Goal: Information Seeking & Learning: Check status

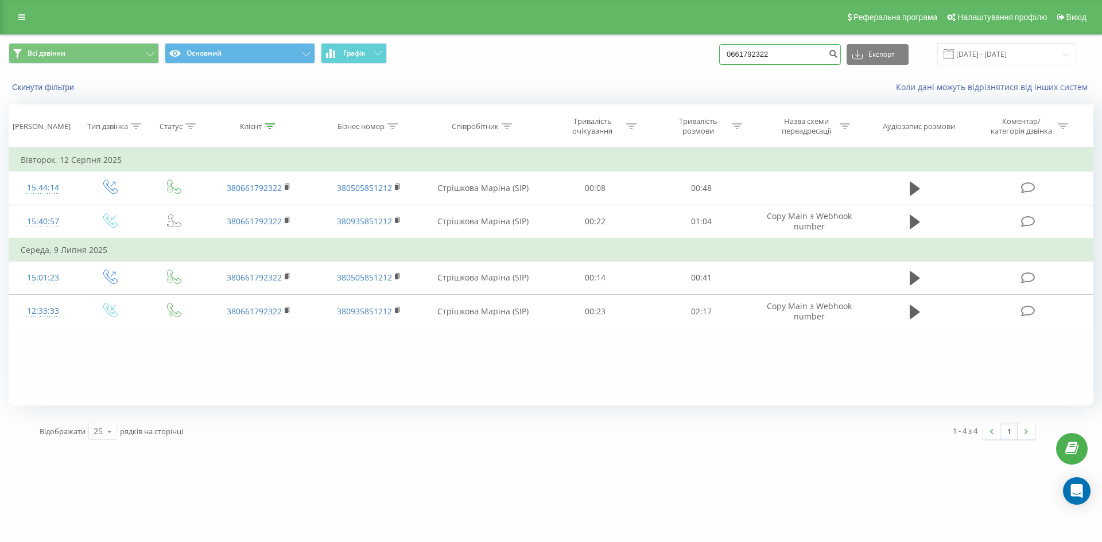
click at [792, 57] on input "0661792322" at bounding box center [780, 54] width 122 height 21
drag, startPoint x: 792, startPoint y: 57, endPoint x: 685, endPoint y: 45, distance: 108.5
click at [685, 45] on div "Всі дзвінки Основний Графік 0661792322 Експорт .csv .xls .xlsx [DATE] - [DATE]" at bounding box center [551, 54] width 1085 height 22
type input "0739645675"
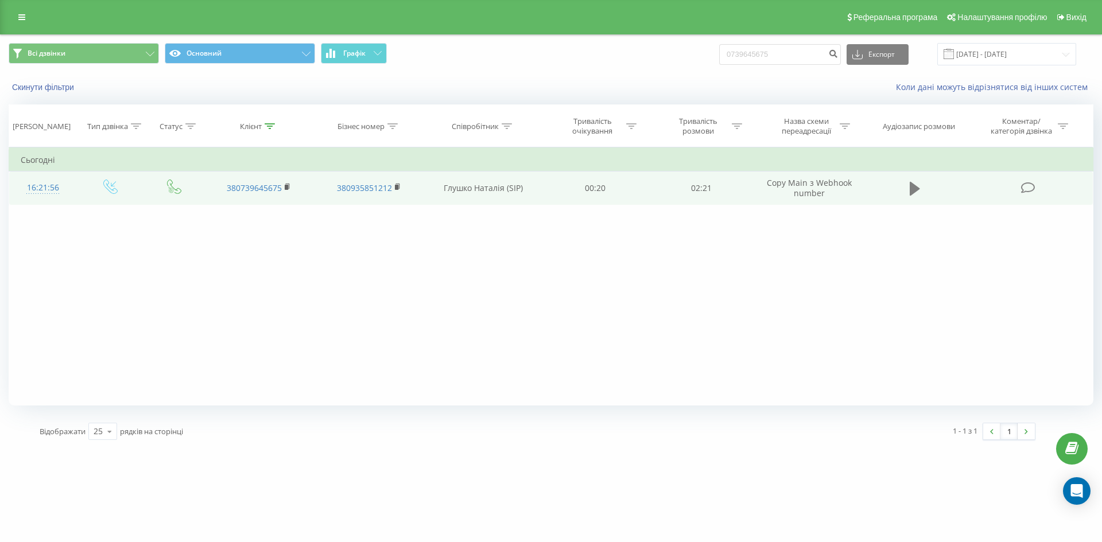
click at [911, 191] on icon at bounding box center [914, 189] width 10 height 14
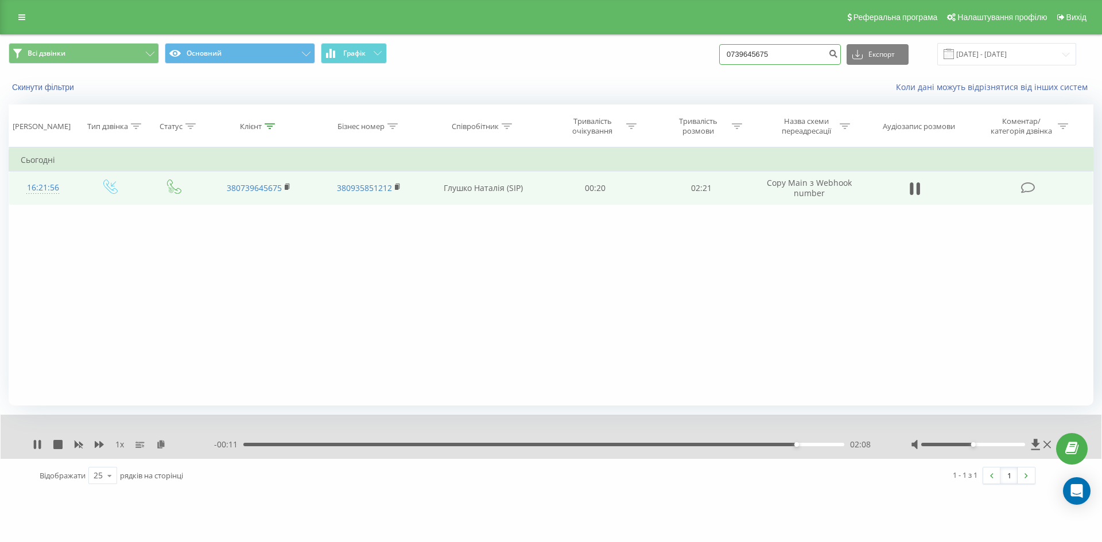
drag, startPoint x: 790, startPoint y: 53, endPoint x: 687, endPoint y: 42, distance: 102.7
click at [687, 42] on div "Всі дзвінки Основний Графік 0739645675 Експорт .csv .xls .xlsx 21.05.2025 - 21.…" at bounding box center [551, 54] width 1101 height 38
click at [803, 61] on input "0739645675" at bounding box center [780, 54] width 122 height 21
drag, startPoint x: 798, startPoint y: 55, endPoint x: 675, endPoint y: 52, distance: 122.8
click at [675, 52] on div "Всі дзвінки Основний Графік 0739645675 Експорт .csv .xls .xlsx 21.05.2025 - 21.…" at bounding box center [551, 54] width 1085 height 22
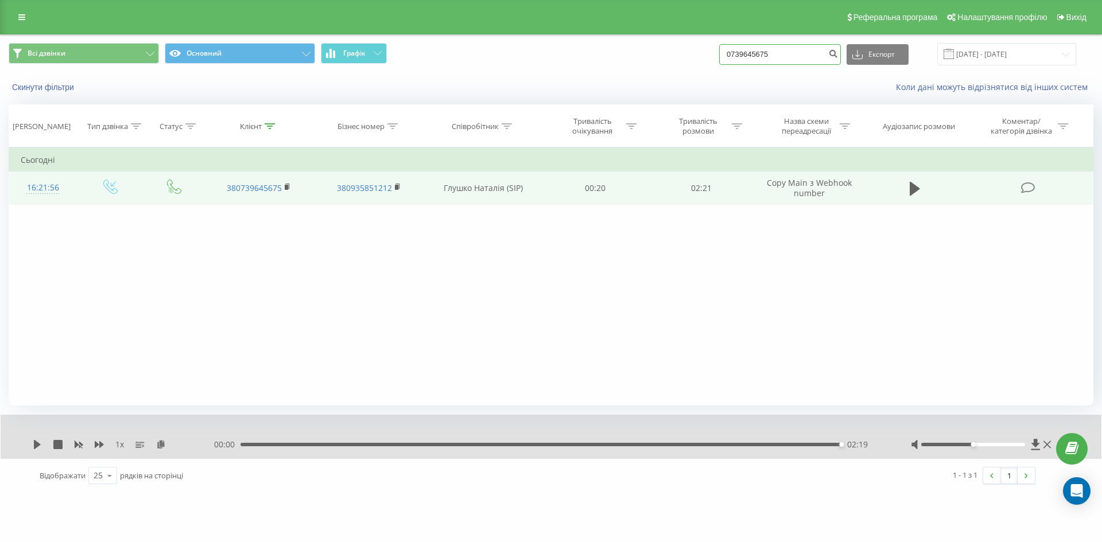
click at [786, 55] on input "0739645675" at bounding box center [780, 54] width 122 height 21
drag, startPoint x: 750, startPoint y: 53, endPoint x: 782, endPoint y: 56, distance: 31.7
click at [782, 56] on input "0739645675" at bounding box center [780, 54] width 122 height 21
click at [790, 56] on input "0739645675" at bounding box center [780, 54] width 122 height 21
drag, startPoint x: 796, startPoint y: 55, endPoint x: 682, endPoint y: 49, distance: 114.3
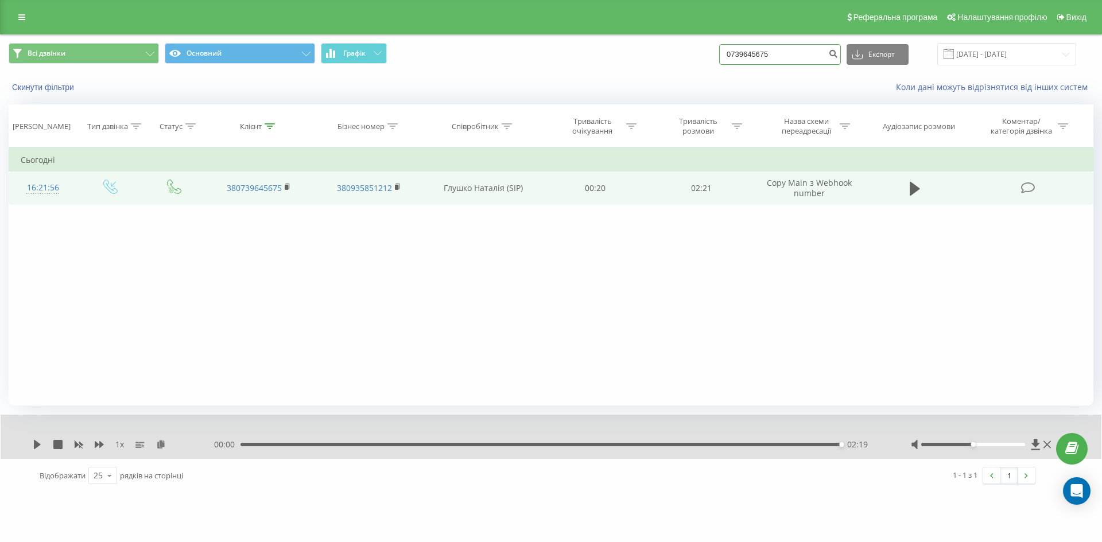
click at [682, 49] on div "Всі дзвінки Основний Графік 0739645675 Експорт .csv .xls .xlsx 21.05.2025 - 21.…" at bounding box center [551, 54] width 1085 height 22
paste input "380669405937"
click at [745, 57] on input "380669405937" at bounding box center [780, 54] width 122 height 21
click at [792, 59] on input "0669405937" at bounding box center [780, 54] width 122 height 21
type input "0669405937"
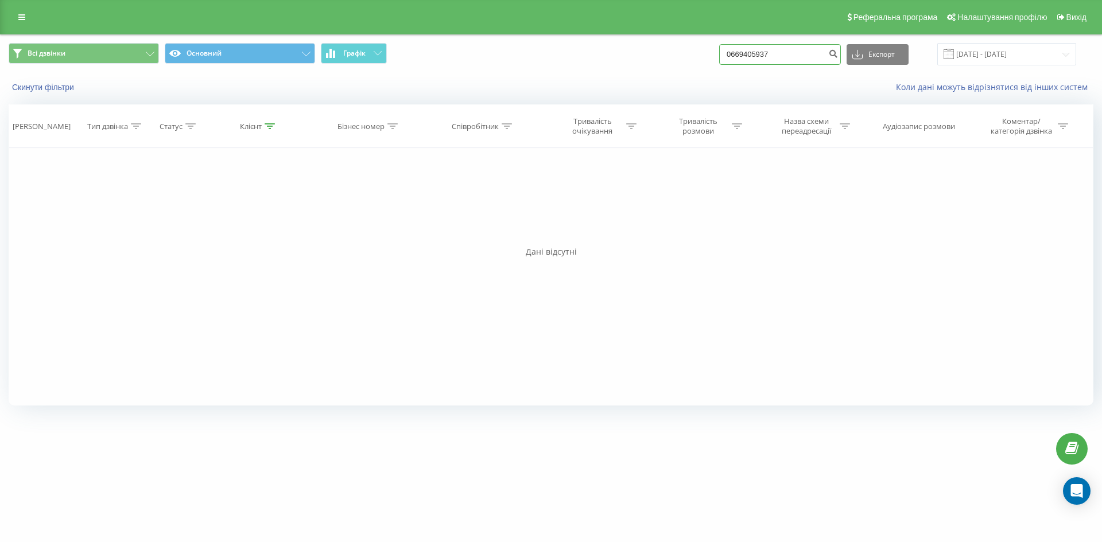
drag, startPoint x: 792, startPoint y: 52, endPoint x: 676, endPoint y: 36, distance: 117.5
click at [676, 36] on div "Всі дзвінки Основний Графік 0669405937 Експорт .csv .xls .xlsx 21.05.2025 - 21.…" at bounding box center [551, 54] width 1101 height 38
